Goal: Task Accomplishment & Management: Use online tool/utility

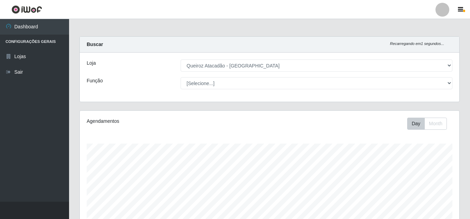
select select "462"
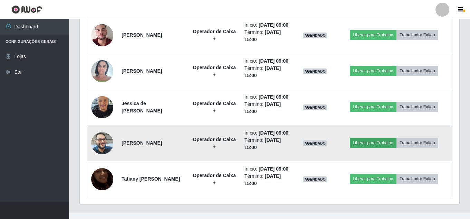
scroll to position [143, 379]
click at [390, 147] on button "Liberar para Trabalho" at bounding box center [373, 143] width 47 height 10
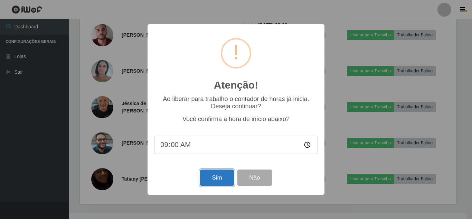
click at [211, 173] on button "Sim" at bounding box center [216, 177] width 33 height 16
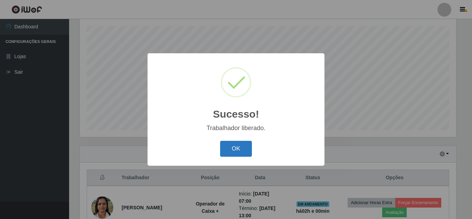
click at [246, 149] on button "OK" at bounding box center [236, 148] width 32 height 16
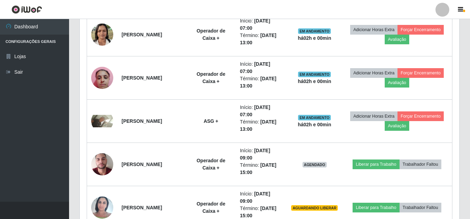
scroll to position [428, 0]
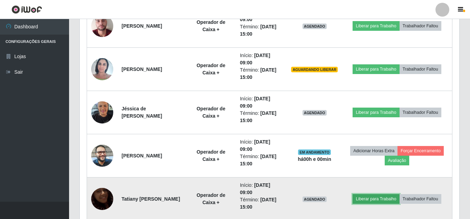
click at [390, 198] on button "Liberar para Trabalho" at bounding box center [375, 199] width 47 height 10
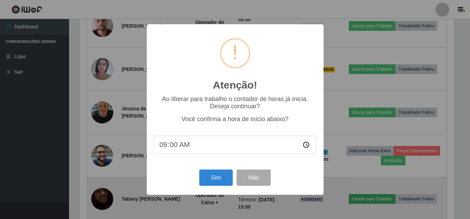
scroll to position [143, 376]
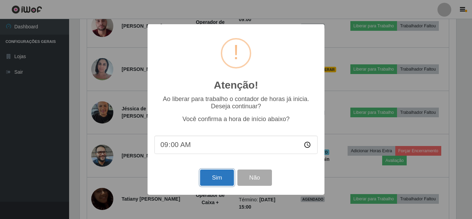
click at [215, 177] on button "Sim" at bounding box center [216, 177] width 33 height 16
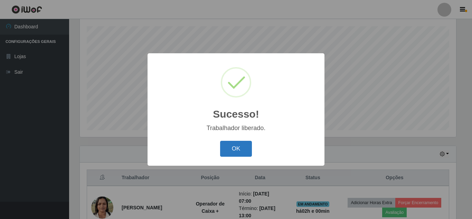
click at [233, 152] on button "OK" at bounding box center [236, 148] width 32 height 16
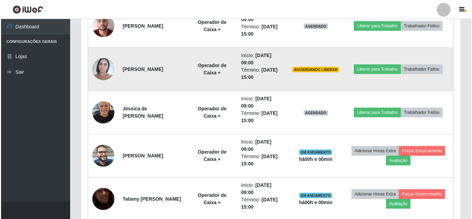
scroll to position [462, 0]
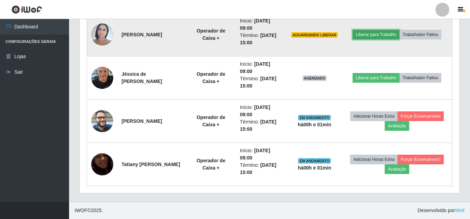
click at [361, 34] on button "Liberar para Trabalho" at bounding box center [375, 35] width 47 height 10
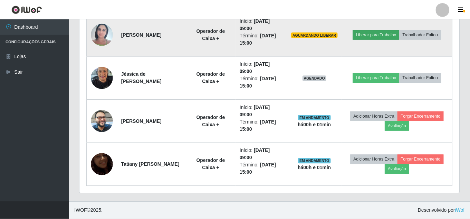
scroll to position [143, 376]
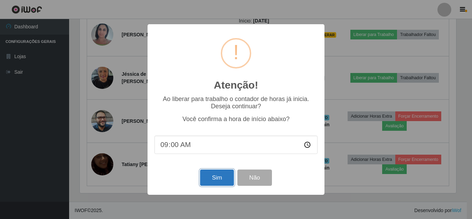
click at [221, 184] on button "Sim" at bounding box center [216, 177] width 33 height 16
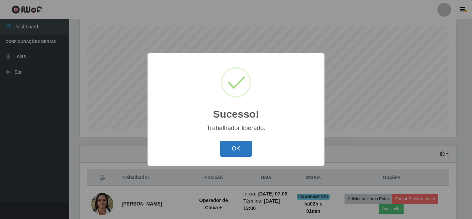
click at [234, 143] on button "OK" at bounding box center [236, 148] width 32 height 16
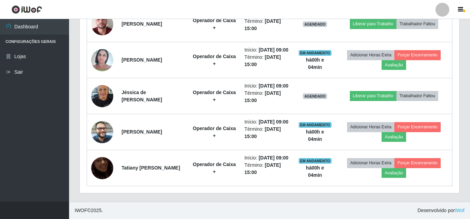
scroll to position [428, 0]
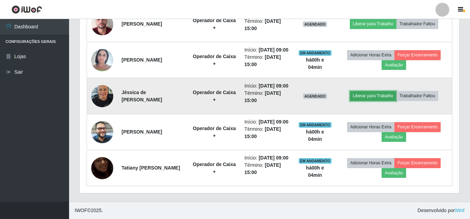
click at [369, 100] on button "Liberar para Trabalho" at bounding box center [373, 96] width 47 height 10
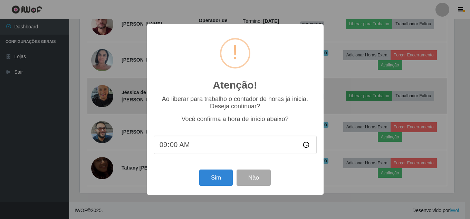
scroll to position [143, 376]
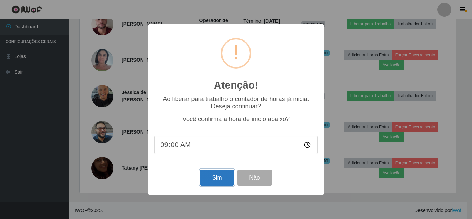
click at [214, 177] on button "Sim" at bounding box center [216, 177] width 33 height 16
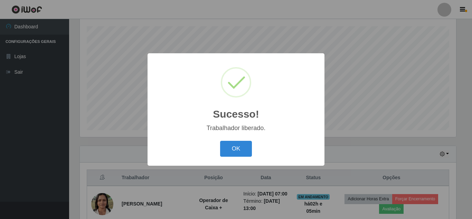
drag, startPoint x: 234, startPoint y: 140, endPoint x: 237, endPoint y: 137, distance: 3.9
click at [237, 137] on div "Sucesso! × Trabalhador liberado. OK Cancel" at bounding box center [235, 109] width 177 height 112
click at [235, 156] on button "OK" at bounding box center [236, 148] width 32 height 16
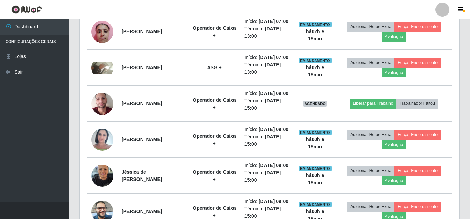
scroll to position [324, 0]
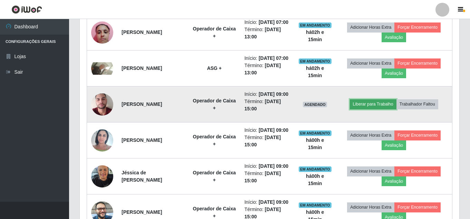
click at [378, 109] on button "Liberar para Trabalho" at bounding box center [373, 104] width 47 height 10
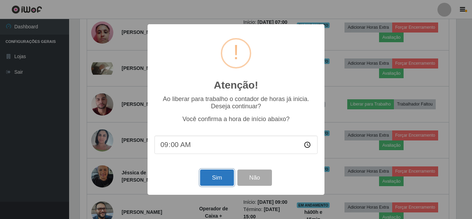
click at [224, 175] on button "Sim" at bounding box center [216, 177] width 33 height 16
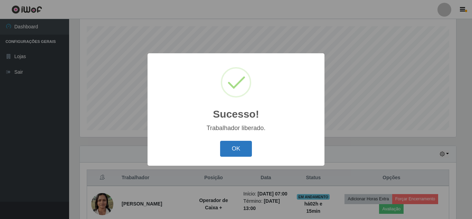
click at [229, 152] on button "OK" at bounding box center [236, 148] width 32 height 16
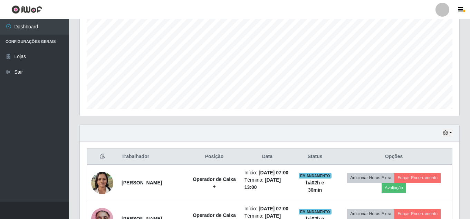
scroll to position [173, 0]
